Goal: Register for event/course

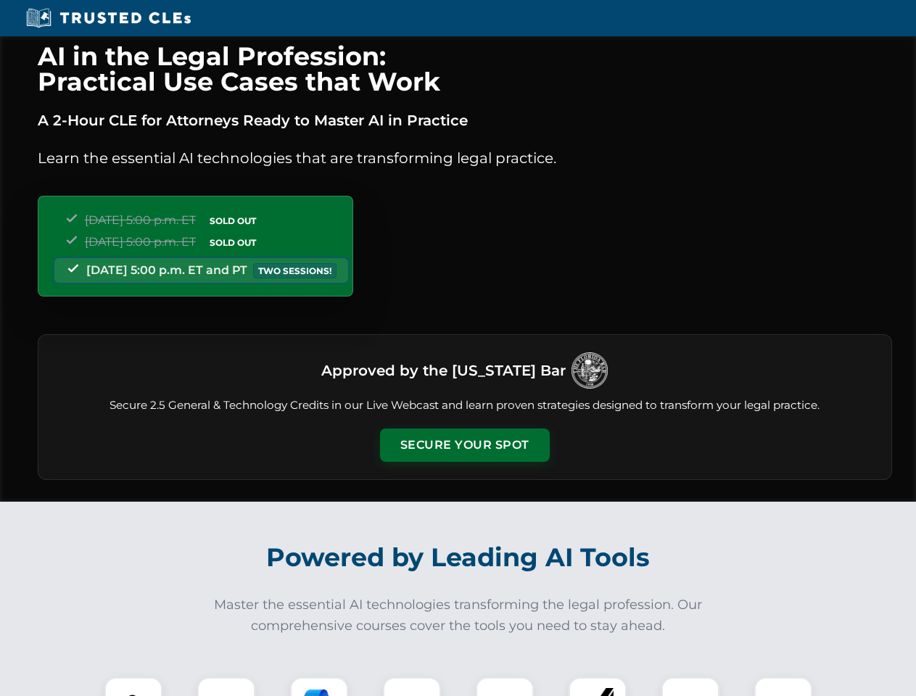
click at [464, 445] on button "Secure Your Spot" at bounding box center [465, 445] width 170 height 33
click at [133, 687] on img at bounding box center [133, 706] width 42 height 42
